Goal: Information Seeking & Learning: Learn about a topic

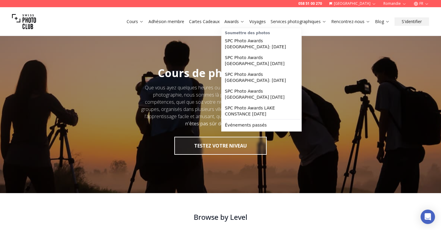
click at [229, 21] on link "Awards" at bounding box center [234, 22] width 20 height 6
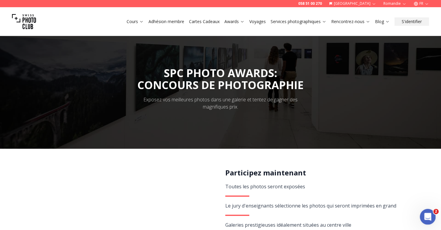
click at [431, 216] on div "Open Intercom Messenger" at bounding box center [427, 216] width 20 height 20
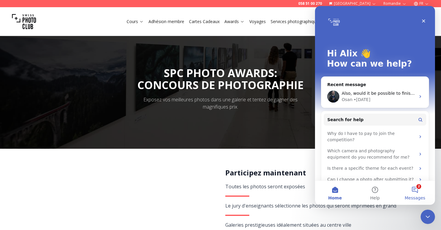
click at [415, 186] on button "2 Messages" at bounding box center [415, 193] width 40 height 24
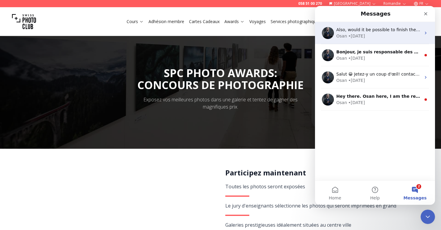
click at [376, 35] on div "[PERSON_NAME] • [DATE]" at bounding box center [378, 36] width 85 height 6
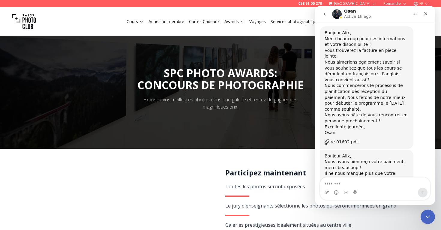
scroll to position [1055, 0]
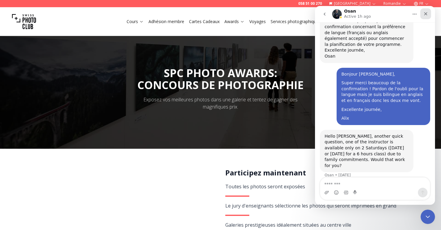
click at [427, 16] on icon "Close" at bounding box center [425, 13] width 5 height 5
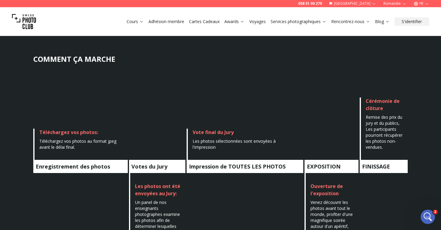
scroll to position [278, 0]
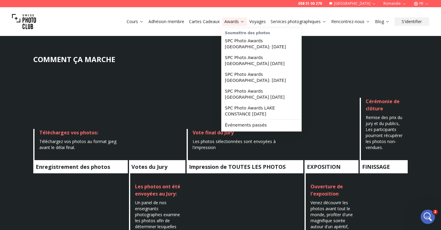
click at [235, 33] on div "Soumettre des photos" at bounding box center [262, 32] width 78 height 6
click at [235, 42] on link "SPC Photo Awards [GEOGRAPHIC_DATA]: [DATE]" at bounding box center [262, 43] width 78 height 17
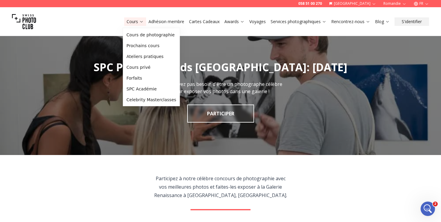
click at [135, 20] on link "Cours" at bounding box center [135, 22] width 17 height 6
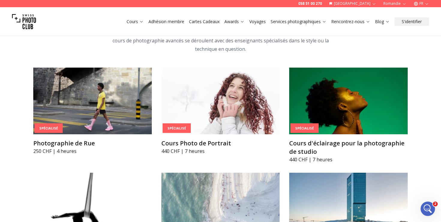
scroll to position [1188, 0]
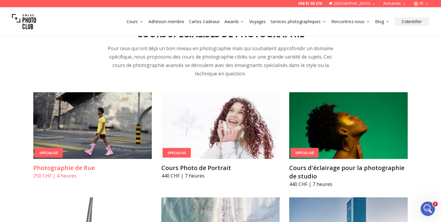
click at [105, 100] on img at bounding box center [92, 125] width 118 height 67
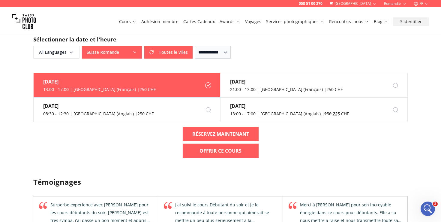
scroll to position [633, 0]
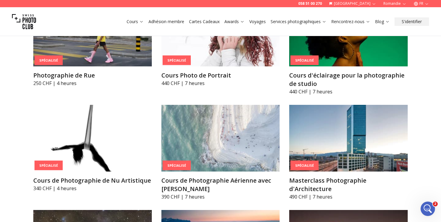
scroll to position [1284, 0]
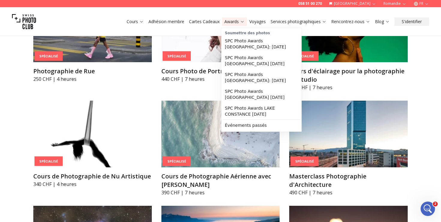
click at [239, 19] on link "Awards" at bounding box center [234, 22] width 20 height 6
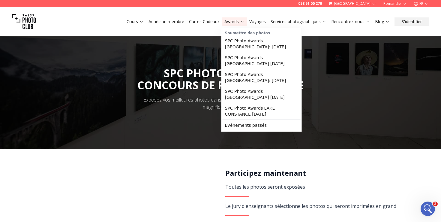
click at [239, 24] on link "Awards" at bounding box center [234, 22] width 20 height 6
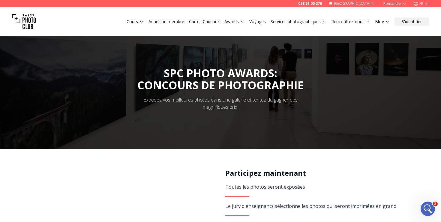
click at [237, 21] on link "Awards" at bounding box center [234, 22] width 20 height 6
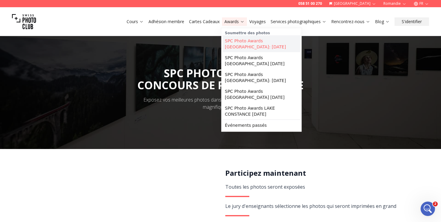
click at [242, 43] on link "SPC Photo Awards [GEOGRAPHIC_DATA]: [DATE]" at bounding box center [262, 43] width 78 height 17
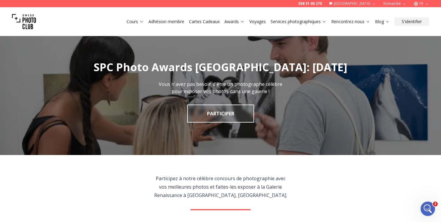
click at [253, 23] on link "Voyages" at bounding box center [257, 22] width 16 height 6
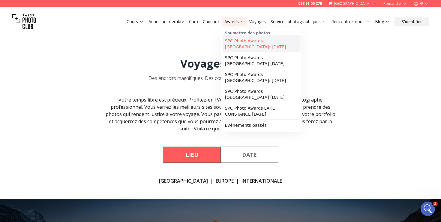
click at [243, 46] on link "SPC Photo Awards [GEOGRAPHIC_DATA]: [DATE]" at bounding box center [262, 43] width 78 height 17
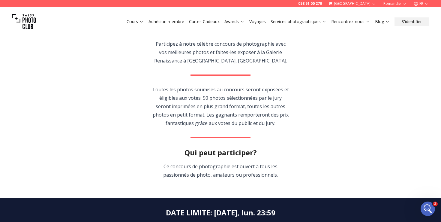
scroll to position [135, 0]
